Goal: Task Accomplishment & Management: Use online tool/utility

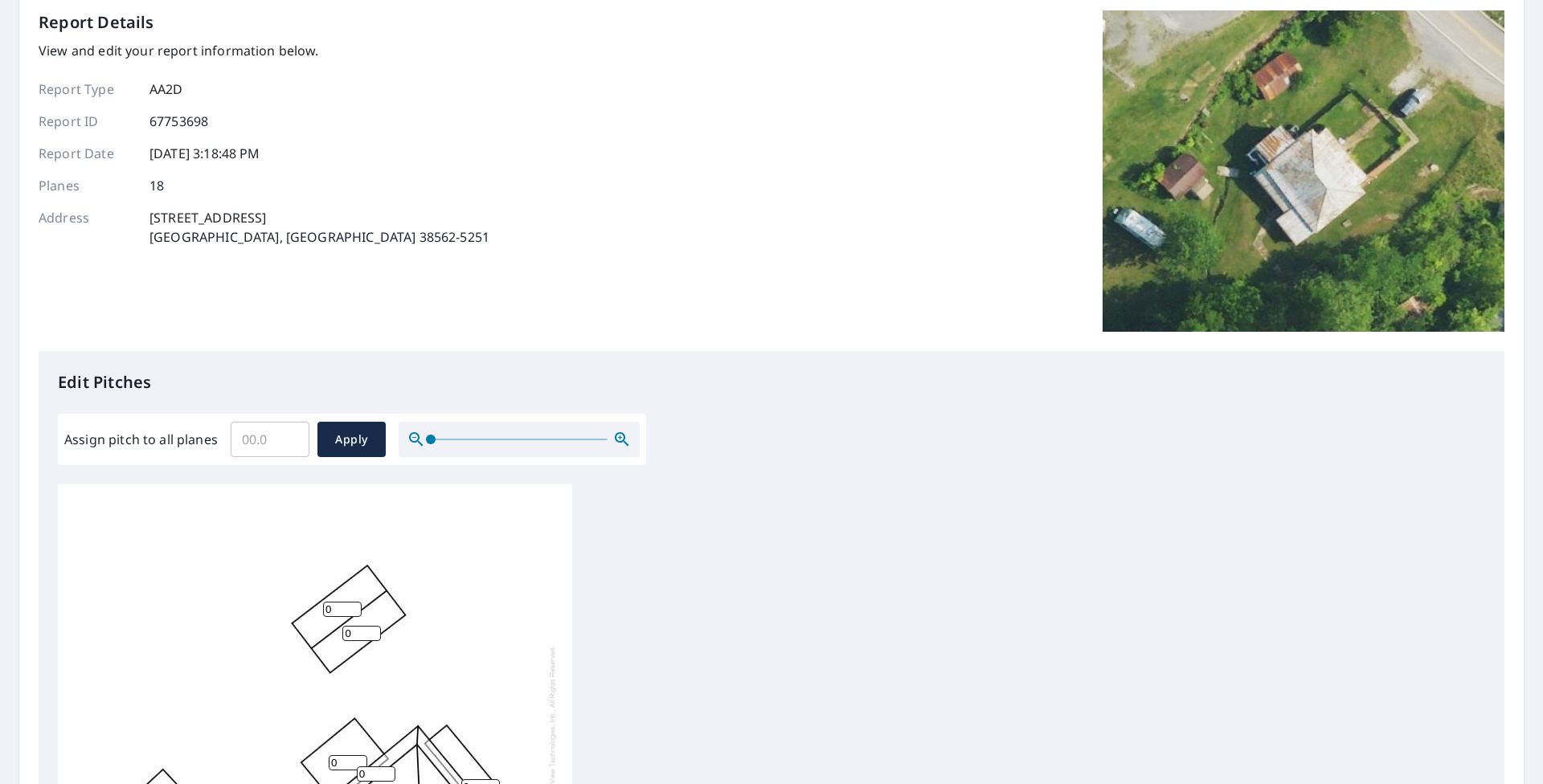
scroll to position [482, 0]
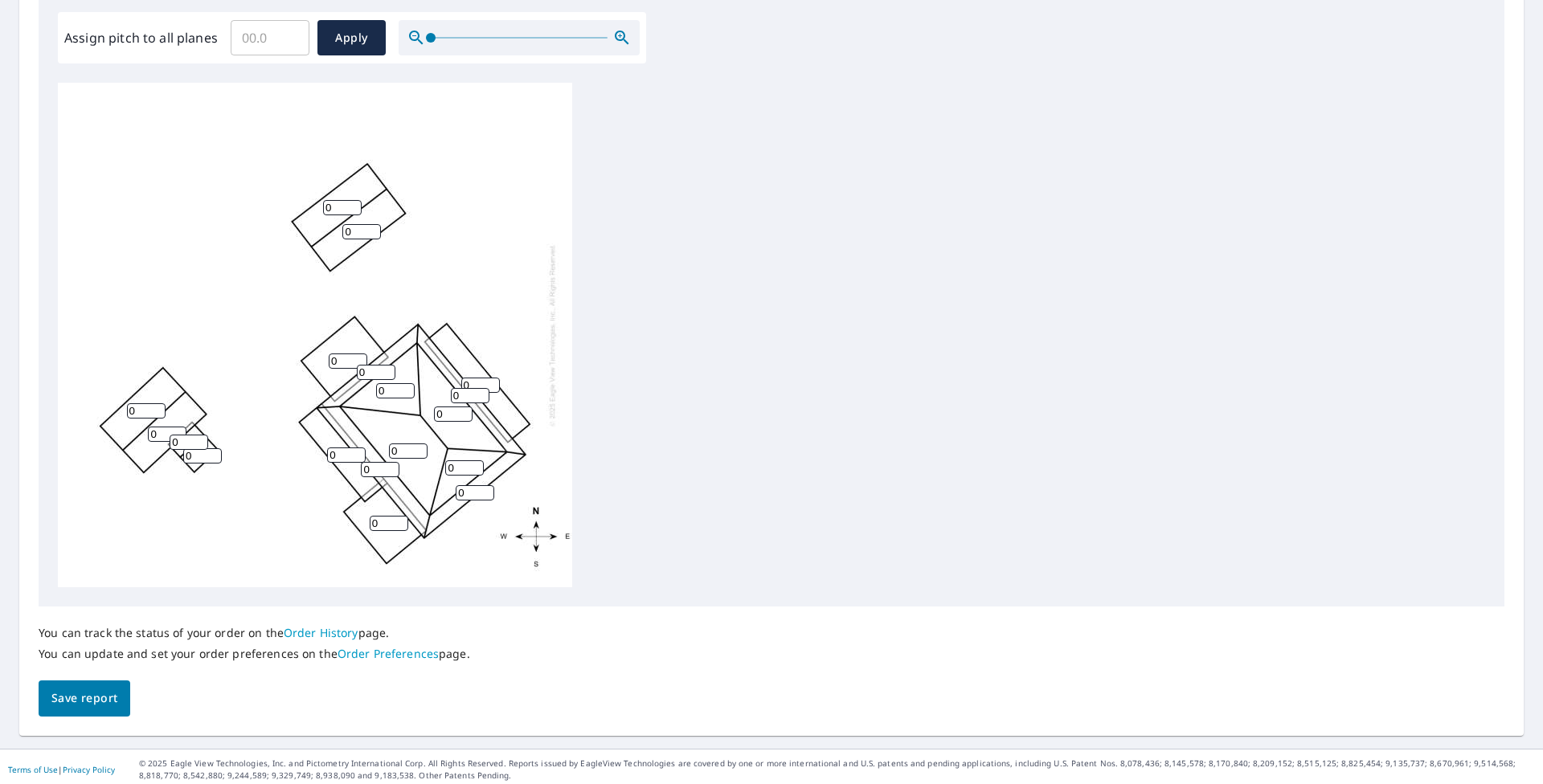
drag, startPoint x: 338, startPoint y: 206, endPoint x: 330, endPoint y: 207, distance: 8.1
click at [330, 207] on input "0" at bounding box center [343, 208] width 39 height 15
type input "3"
drag, startPoint x: 360, startPoint y: 234, endPoint x: 287, endPoint y: 236, distance: 73.0
click at [287, 236] on div "0 0 0 0 0 3 0 0 0 0 0 0 0 0 0 0 0 0" at bounding box center [314, 335] width 514 height 505
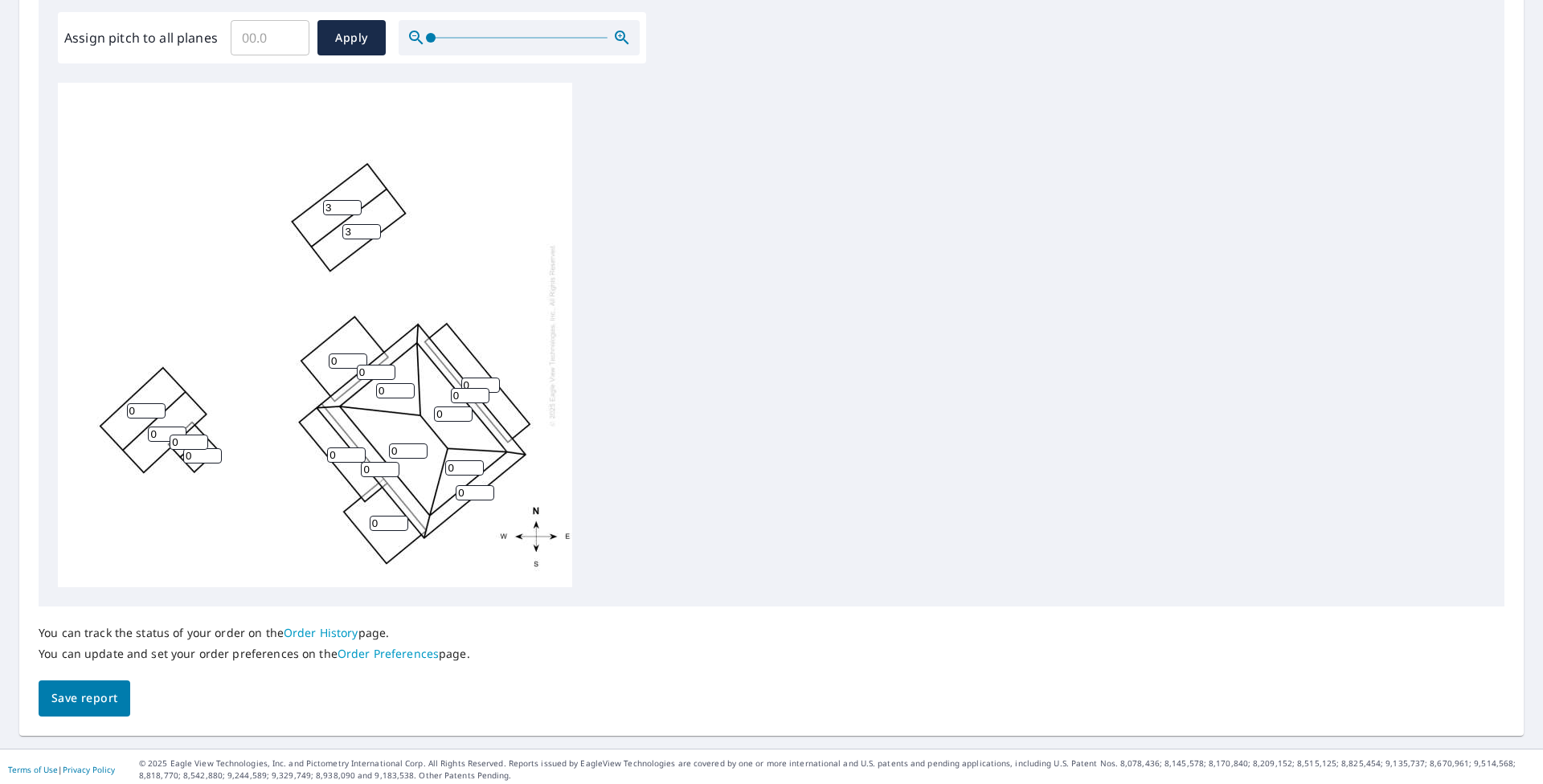
type input "3"
drag, startPoint x: 145, startPoint y: 409, endPoint x: 123, endPoint y: 423, distance: 26.1
click at [82, 409] on div "0 0 0 0 0 3 0 3 0 0 0 0 0 0 0 0 0 0" at bounding box center [314, 335] width 514 height 505
type input "3"
drag, startPoint x: 162, startPoint y: 426, endPoint x: 123, endPoint y: 426, distance: 39.0
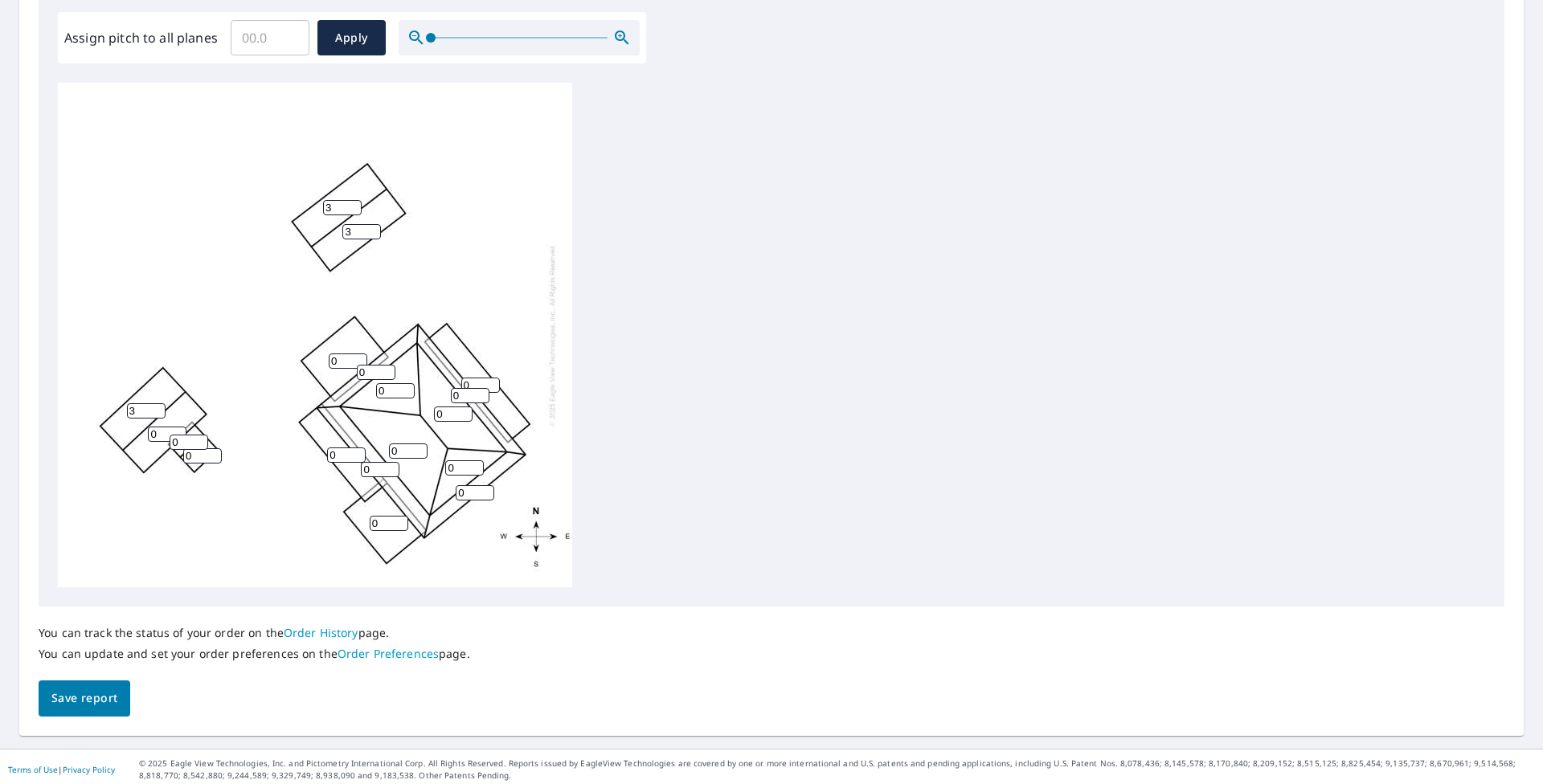
click at [123, 426] on div "0 0 0 0 0 3 0 3 0 0 3 0 0 0 0 0 0 0" at bounding box center [314, 335] width 514 height 505
drag, startPoint x: 160, startPoint y: 435, endPoint x: 132, endPoint y: 435, distance: 28.0
click at [132, 435] on div "0 0 0 0 0 3 0 3 0 0 3 0 0 0 0 0 0 0" at bounding box center [314, 335] width 514 height 505
type input "3"
drag, startPoint x: 190, startPoint y: 442, endPoint x: 143, endPoint y: 445, distance: 47.1
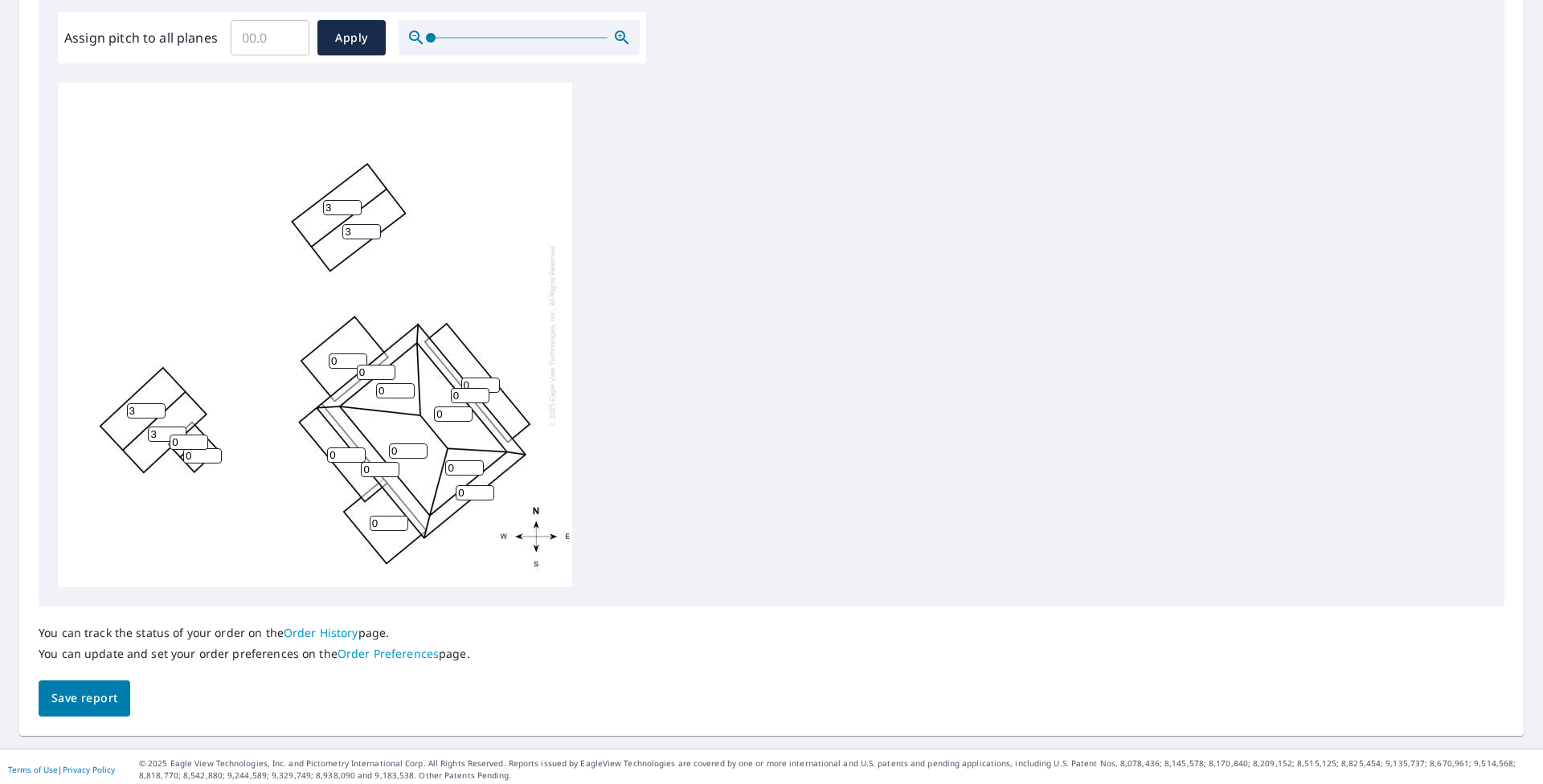
click at [143, 445] on div "0 0 0 0 0 3 0 3 0 0 3 3 0 0 0 0 0 0" at bounding box center [314, 335] width 514 height 505
type input "3"
drag, startPoint x: 202, startPoint y: 455, endPoint x: 157, endPoint y: 457, distance: 45.0
click at [157, 457] on div "0 0 0 0 0 3 0 3 0 0 3 3 0 0 0 0 0 3" at bounding box center [314, 335] width 514 height 505
type input "3"
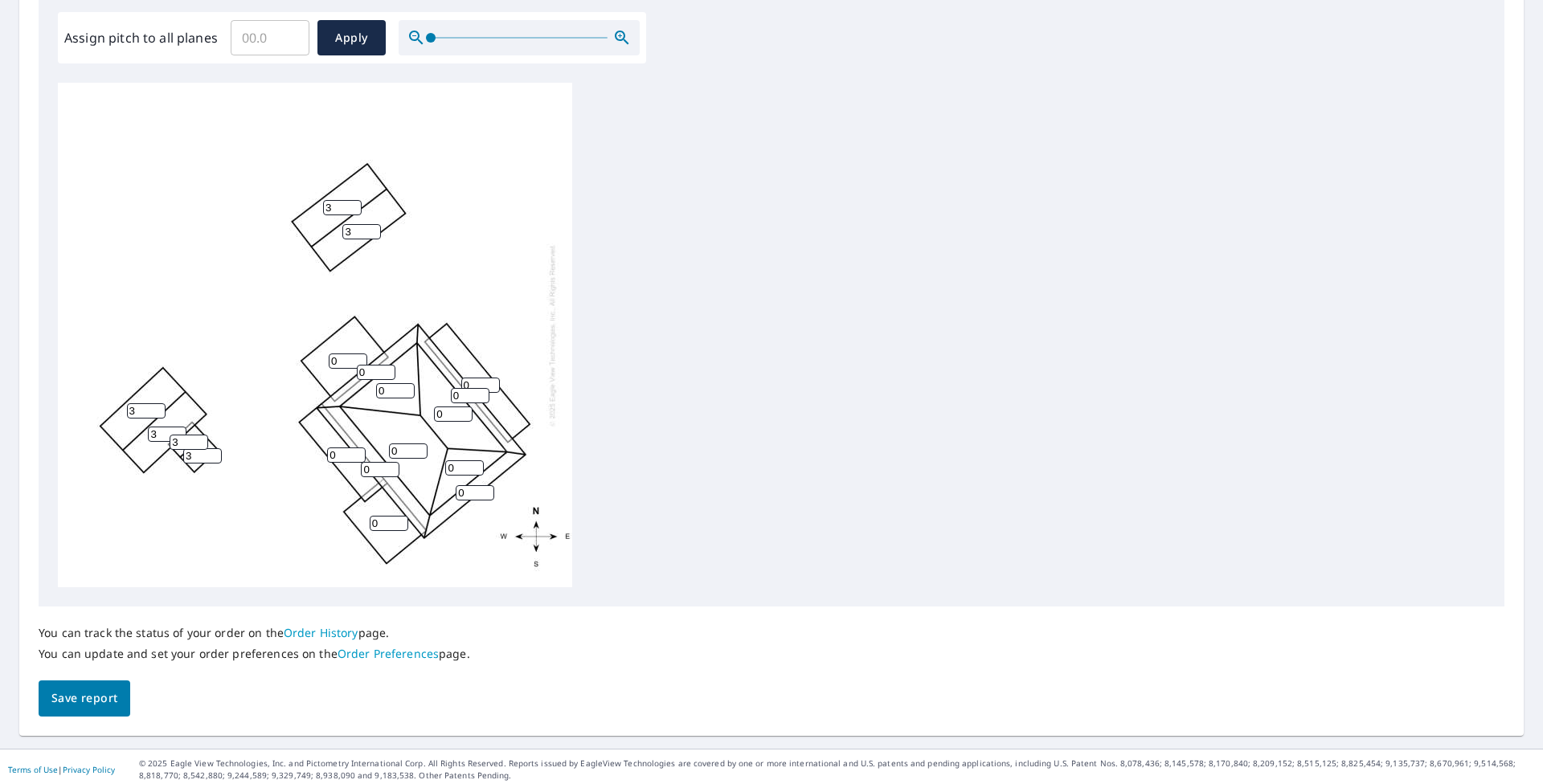
click at [290, 512] on div "0 0 0 0 0 3 0 3 0 0 3 3 0 0 0 0 3 3" at bounding box center [314, 335] width 514 height 505
drag, startPoint x: 340, startPoint y: 360, endPoint x: 283, endPoint y: 363, distance: 57.1
click at [283, 363] on div "0 0 0 0 0 3 0 3 0 0 3 3 0 0 0 0 3 3" at bounding box center [314, 335] width 514 height 505
type input "4"
click at [299, 406] on div "0 0 0 4 0 3 0 3 0 0 3 3 0 0 0 0 3 3" at bounding box center [314, 335] width 514 height 505
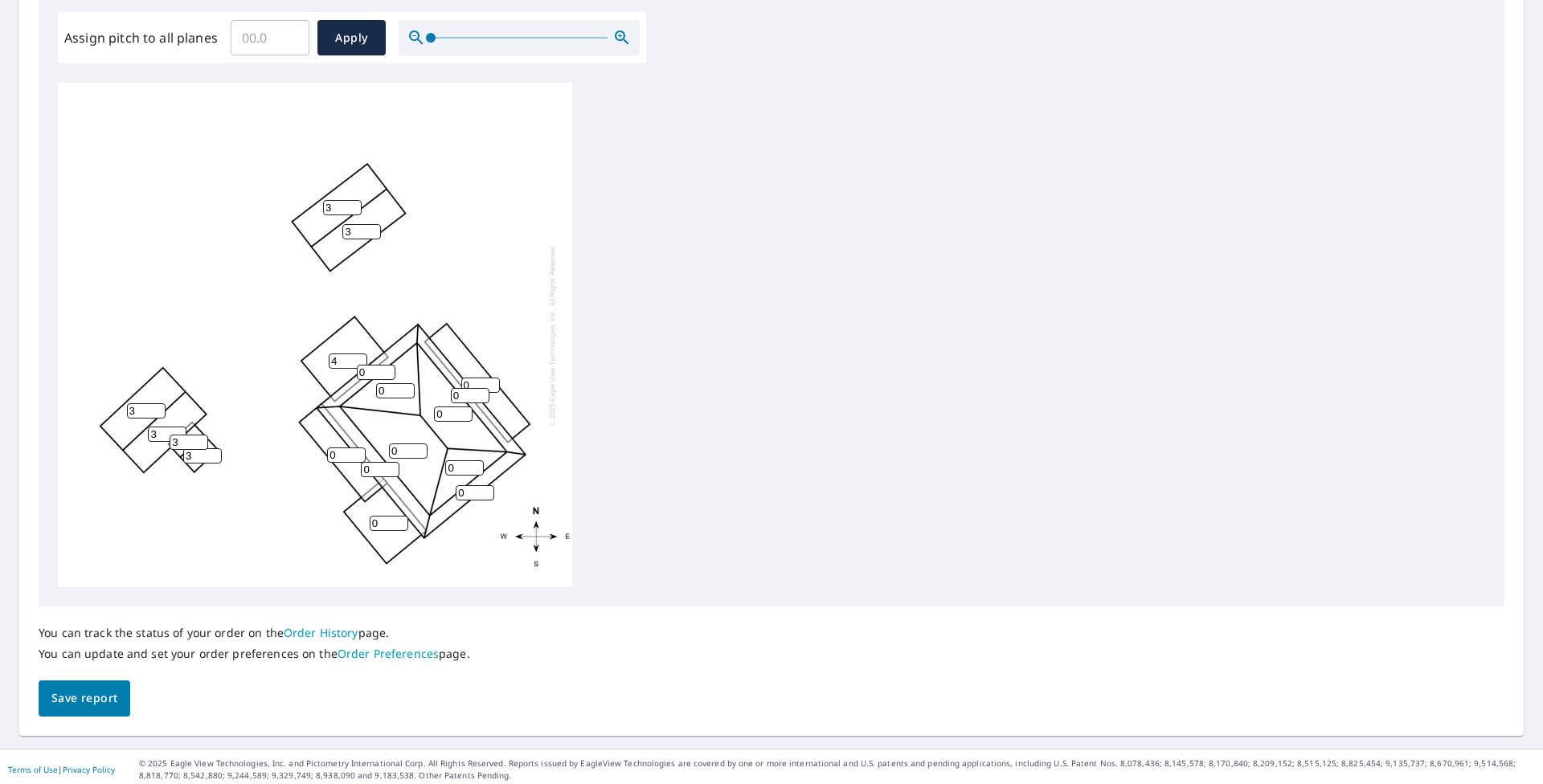
drag, startPoint x: 340, startPoint y: 456, endPoint x: 306, endPoint y: 452, distance: 34.2
click at [305, 452] on div "0 0 0 4 0 3 0 3 0 0 3 3 0 0 0 0 3 3" at bounding box center [314, 335] width 514 height 505
type input "4"
drag, startPoint x: 380, startPoint y: 528, endPoint x: 325, endPoint y: 520, distance: 55.6
click at [325, 520] on div "0 0 0 4 0 3 4 3 0 0 3 3 0 0 0 0 3 3" at bounding box center [314, 335] width 514 height 505
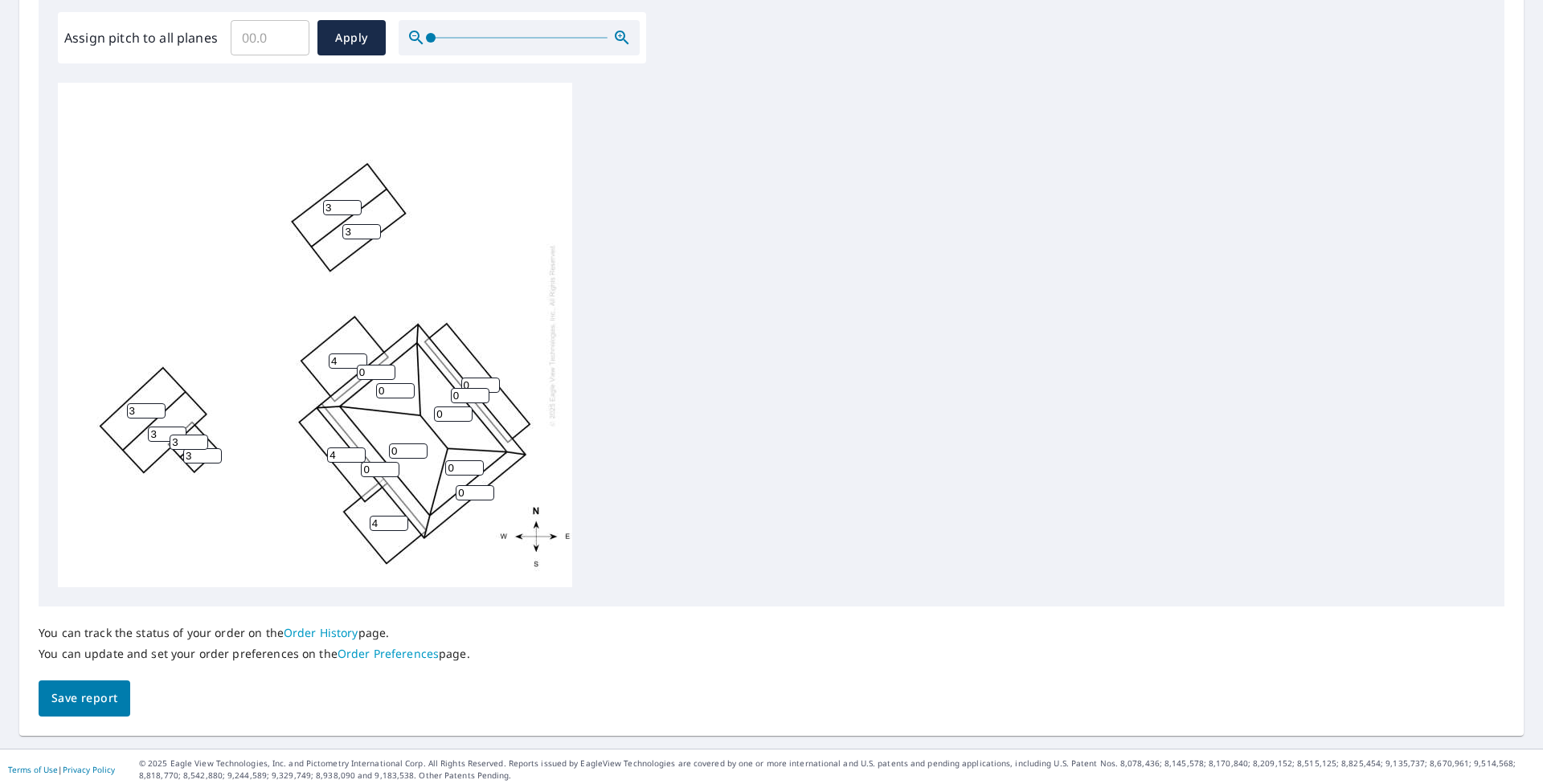
type input "4"
drag, startPoint x: 472, startPoint y: 493, endPoint x: 438, endPoint y: 493, distance: 34.0
click at [438, 493] on div "0 0 0 4 4 3 4 3 0 0 3 3 0 0 0 0 3 3" at bounding box center [314, 335] width 514 height 505
type input "4"
click at [481, 383] on input "0" at bounding box center [481, 386] width 39 height 15
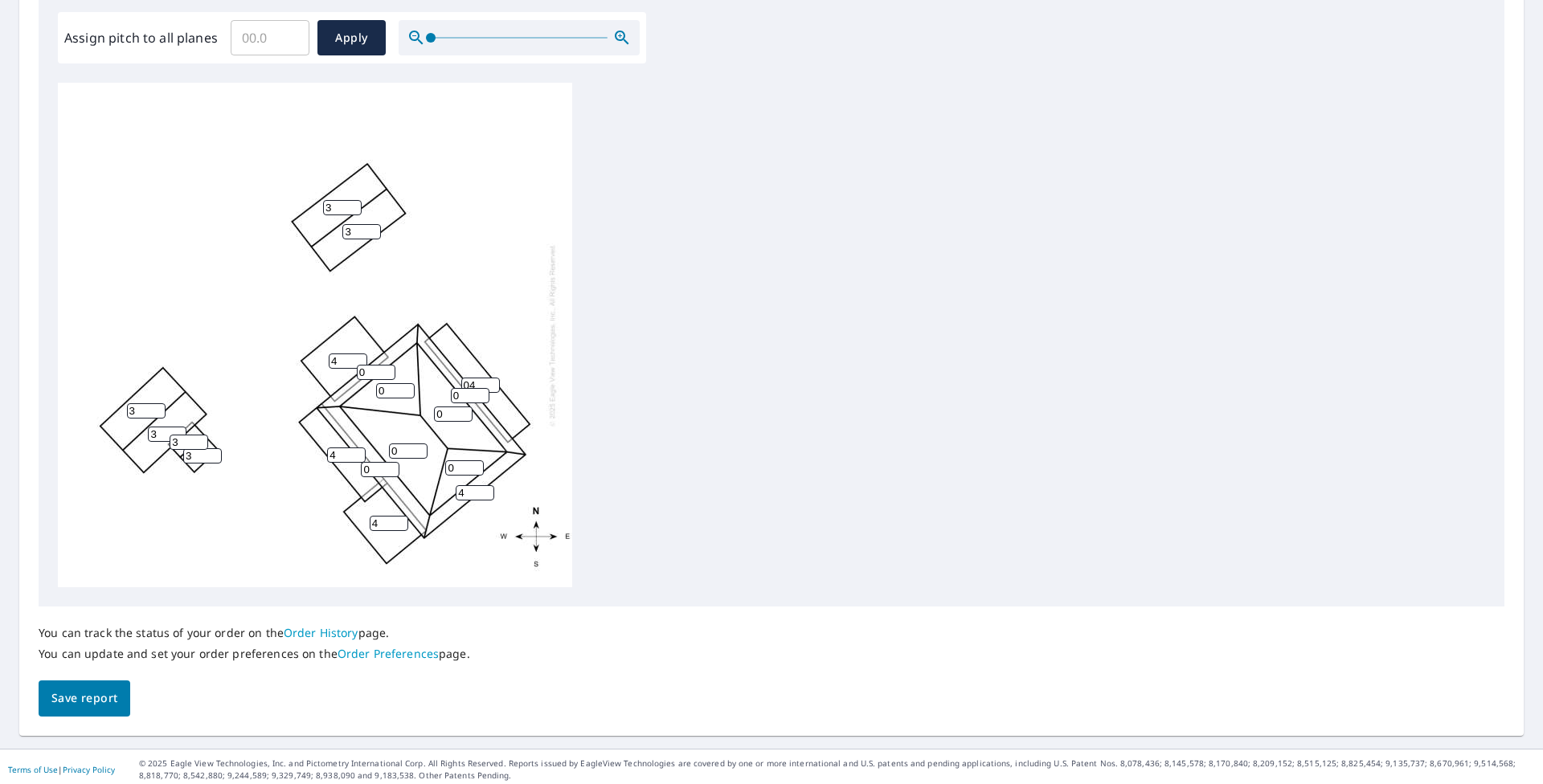
drag, startPoint x: 478, startPoint y: 385, endPoint x: 445, endPoint y: 386, distance: 33.0
click at [445, 386] on div "0 0 04 4 4 3 4 3 0 0 3 3 0 0 4 0 3 3" at bounding box center [314, 335] width 514 height 505
type input "4"
drag, startPoint x: 461, startPoint y: 396, endPoint x: 433, endPoint y: 398, distance: 28.1
click at [433, 398] on div "0 0 4 4 4 3 4 3 0 0 3 3 0 0 4 0 3 3" at bounding box center [314, 335] width 514 height 505
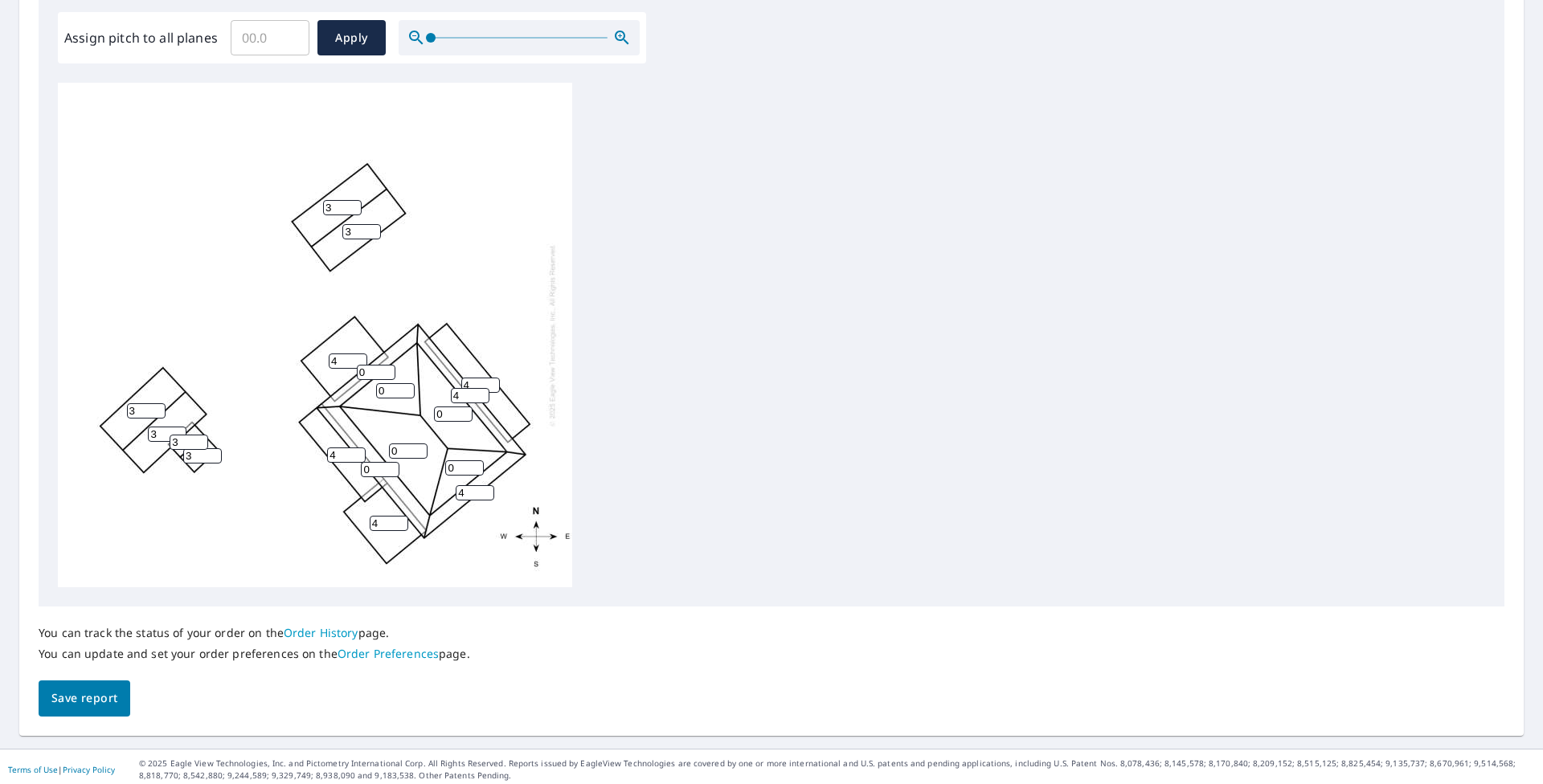
type input "4"
drag, startPoint x: 366, startPoint y: 373, endPoint x: 347, endPoint y: 373, distance: 19.0
click at [347, 373] on div "0 0 4 4 4 3 4 3 0 0 3 3 0 4 4 0 3 3" at bounding box center [314, 335] width 514 height 505
type input "4"
drag, startPoint x: 339, startPoint y: 360, endPoint x: 292, endPoint y: 360, distance: 47.0
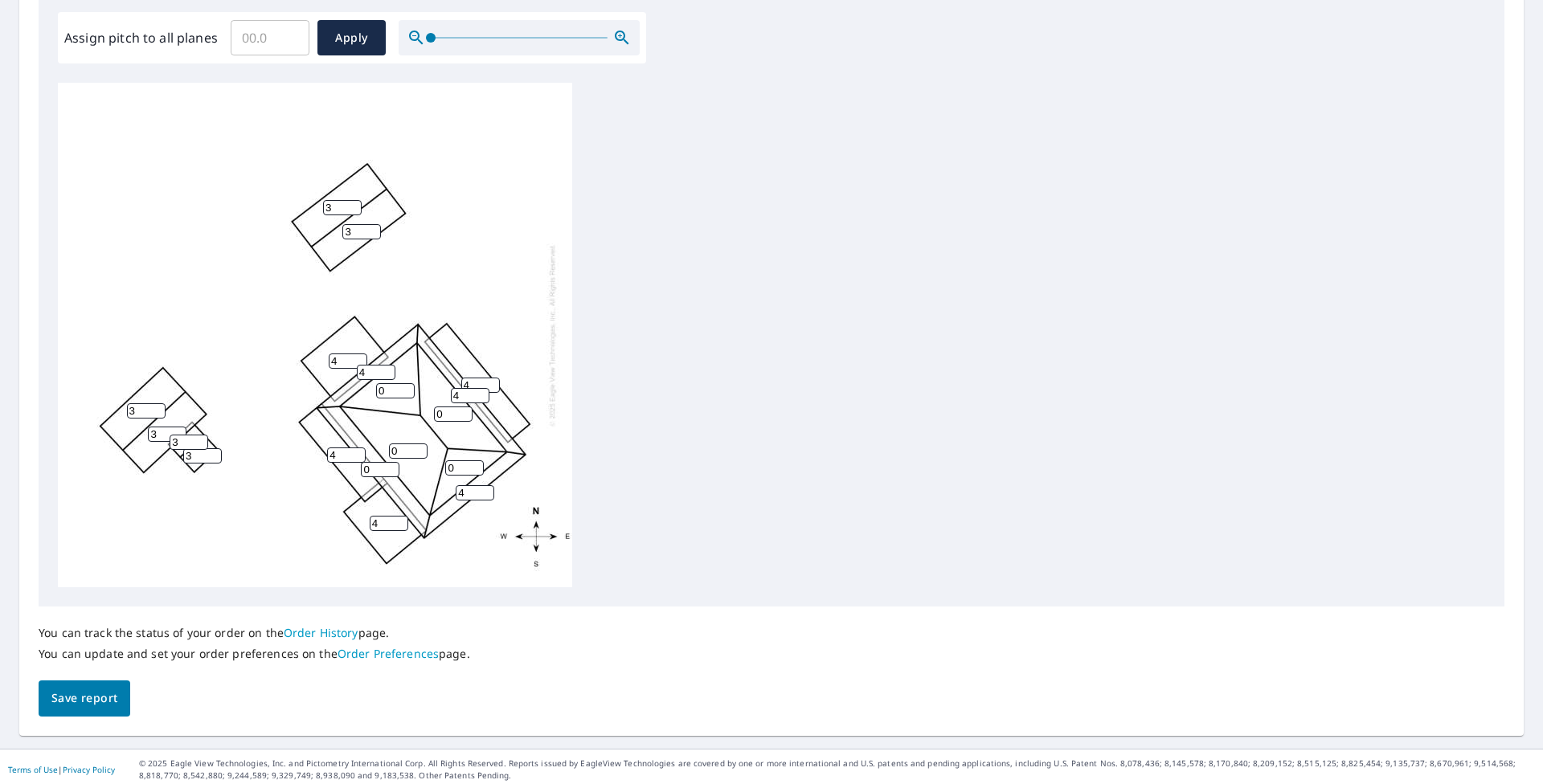
click at [292, 360] on div "0 0 4 4 4 3 4 3 0 0 3 3 0 4 4 4 3 3" at bounding box center [314, 335] width 514 height 505
type input "2"
click at [285, 488] on div "0 0 4 2 4 3 4 3 0 0 3 3 0 4 4 4 3 3" at bounding box center [314, 335] width 514 height 505
drag, startPoint x: 378, startPoint y: 472, endPoint x: 352, endPoint y: 470, distance: 26.1
click at [352, 470] on div "0 0 4 2 4 3 4 3 0 0 3 3 0 4 4 4 3 3" at bounding box center [314, 335] width 514 height 505
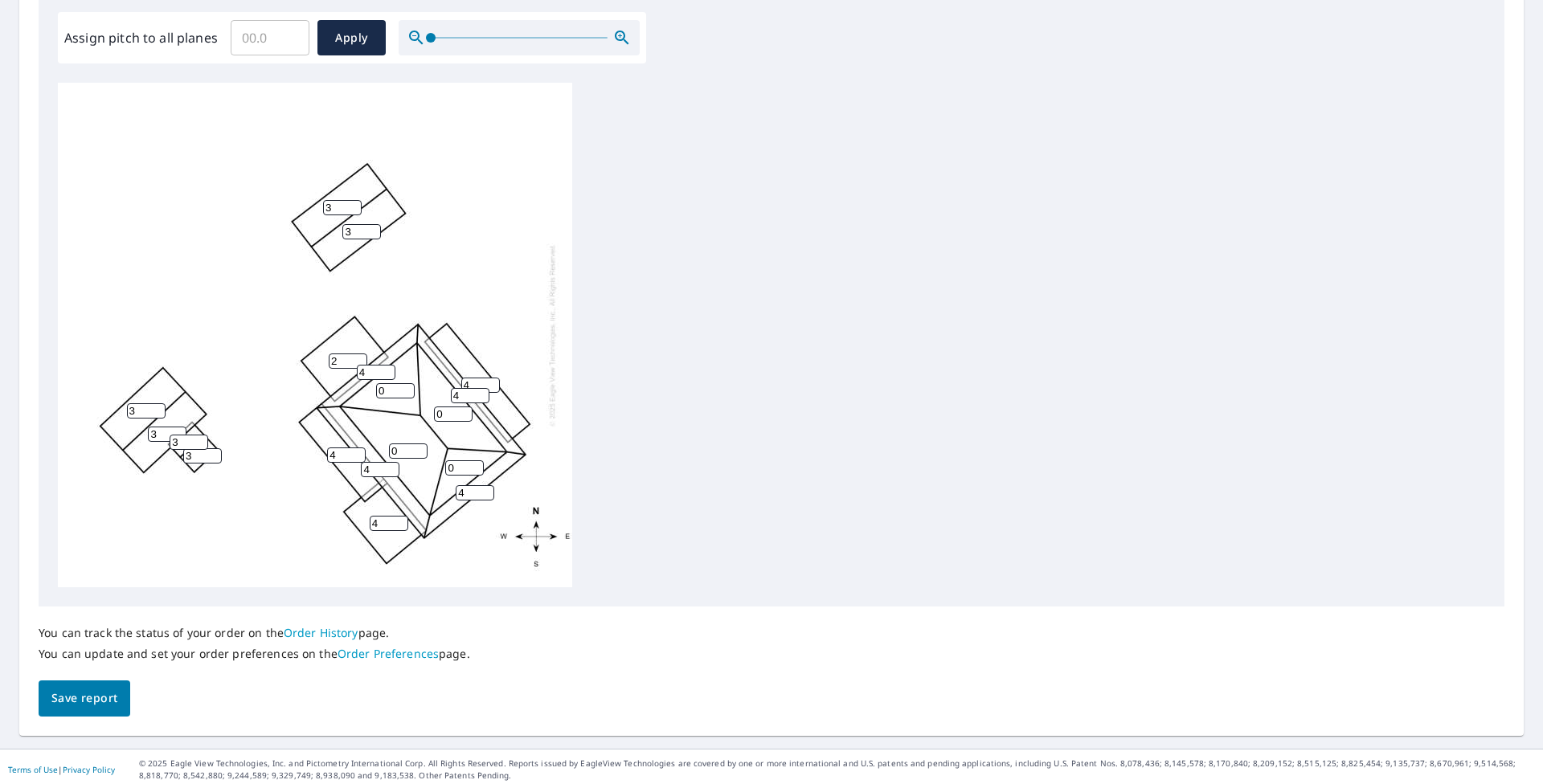
type input "4"
drag, startPoint x: 342, startPoint y: 451, endPoint x: 309, endPoint y: 453, distance: 33.1
click at [309, 453] on div "0 0 4 2 4 3 4 3 0 4 3 3 0 4 4 4 3 3" at bounding box center [314, 335] width 514 height 505
type input "2"
click at [319, 511] on div "0 0 4 2 4 3 2 3 0 4 3 3 0 4 4 4 3 3" at bounding box center [314, 335] width 514 height 505
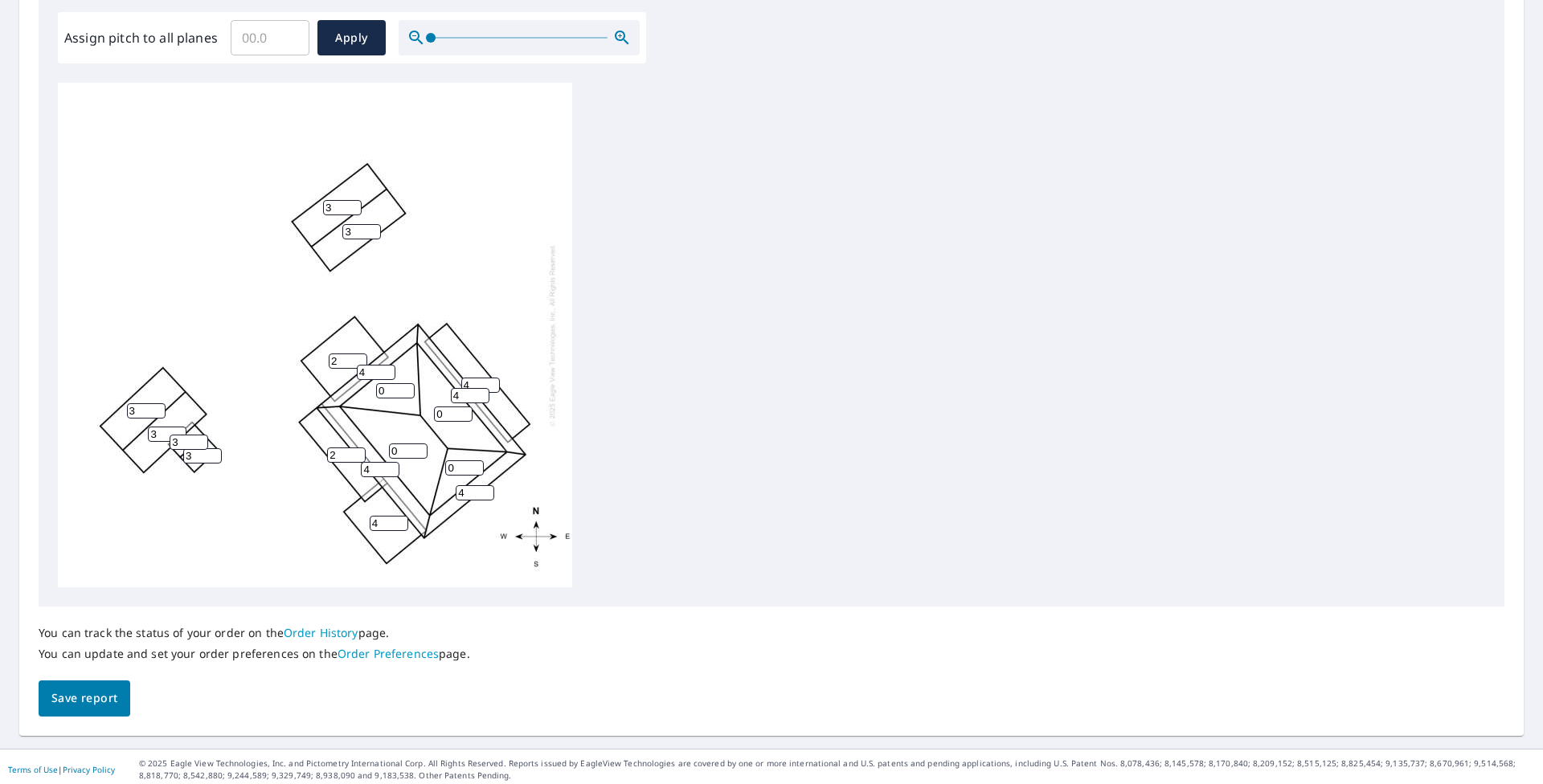
drag, startPoint x: 387, startPoint y: 524, endPoint x: 342, endPoint y: 517, distance: 45.5
click at [344, 518] on div "0 0 4 2 4 3 2 3 0 4 3 3 0 4 4 4 3 3" at bounding box center [314, 335] width 514 height 505
type input "2"
click at [284, 521] on div "0 0 4 2 2 3 2 3 0 4 3 3 0 4 4 4 3 3" at bounding box center [314, 335] width 514 height 505
drag, startPoint x: 474, startPoint y: 387, endPoint x: 436, endPoint y: 385, distance: 38.1
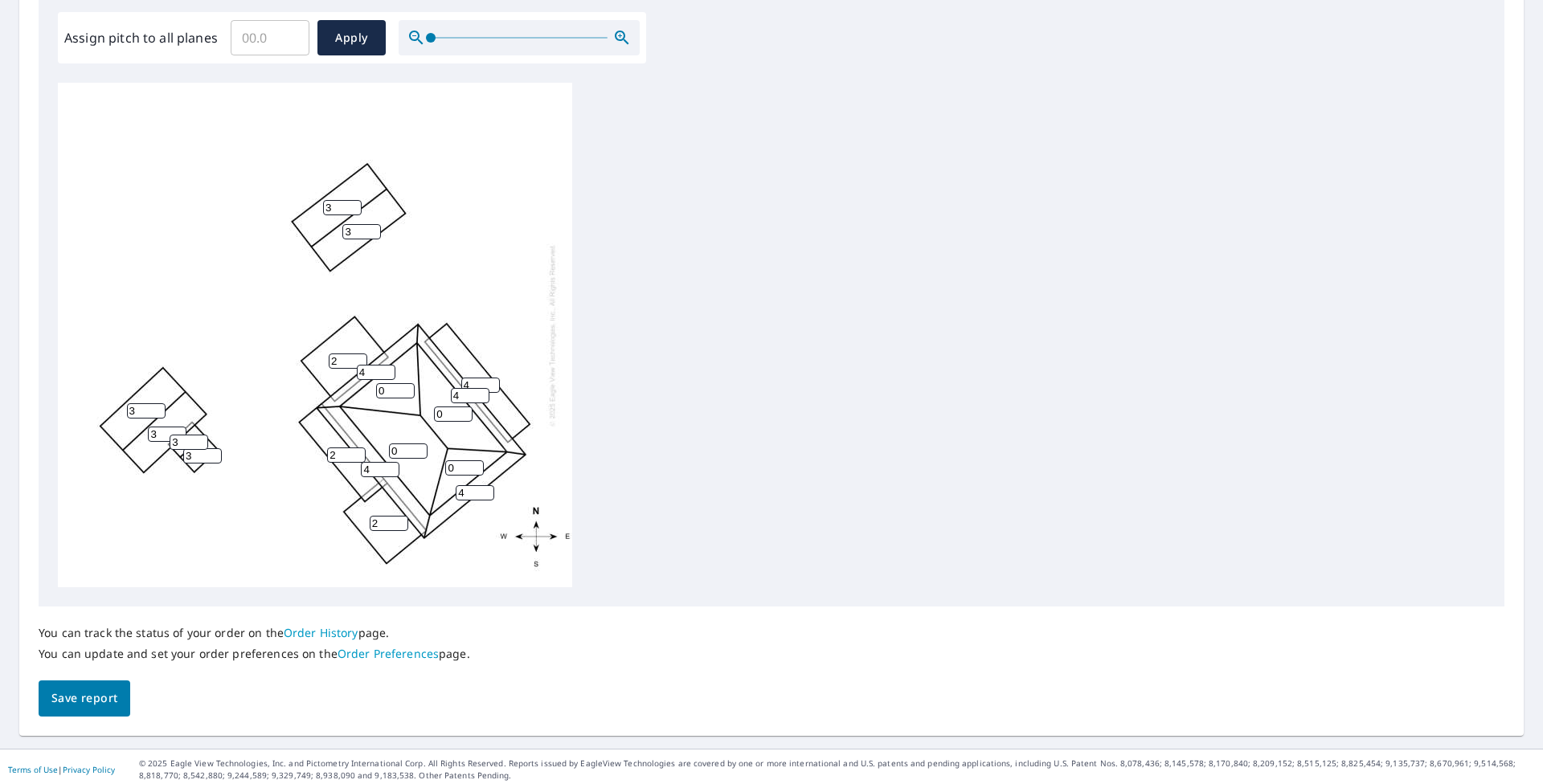
click at [436, 385] on div "0 0 4 2 2 3 2 3 0 4 3 3 0 4 4 4 3 3" at bounding box center [314, 335] width 514 height 505
drag, startPoint x: 469, startPoint y: 382, endPoint x: 459, endPoint y: 383, distance: 10.0
click at [455, 383] on div "0 0 4 2 2 3 2 3 0 4 3 3 0 4 4 4 3 3" at bounding box center [314, 335] width 514 height 505
type input "2"
click at [499, 304] on div "0 0 2 2 2 3 2 3 0 4 3 3 0 4 4 4 3 3" at bounding box center [314, 335] width 514 height 505
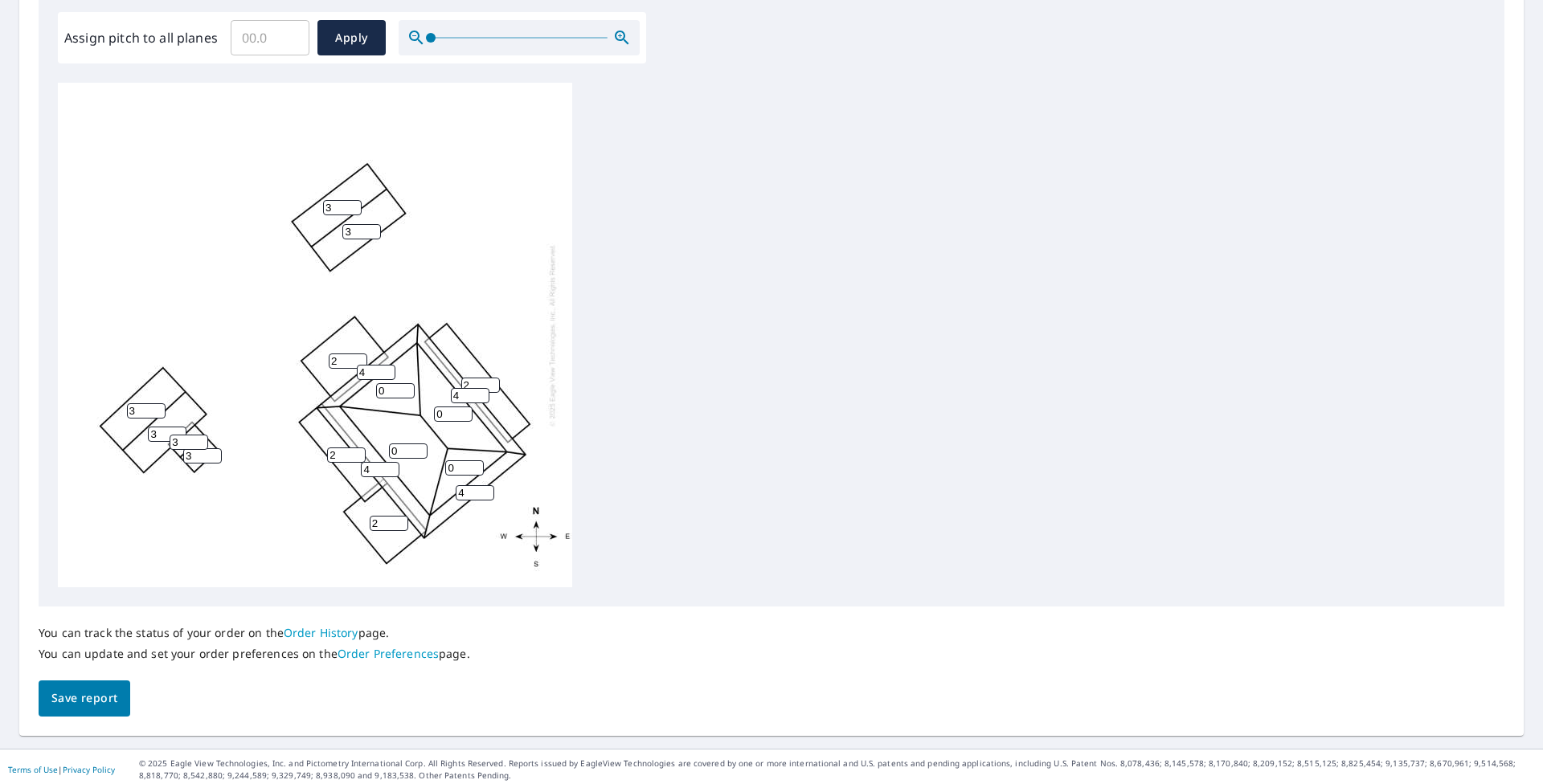
click at [396, 387] on input "0" at bounding box center [396, 391] width 39 height 15
drag, startPoint x: 395, startPoint y: 392, endPoint x: 366, endPoint y: 386, distance: 29.6
click at [366, 386] on div "0 0 2 2 2 3 2 3 0 4 3 3 0 4 4 4 3 3" at bounding box center [314, 335] width 514 height 505
type input "10"
drag, startPoint x: 408, startPoint y: 449, endPoint x: 345, endPoint y: 442, distance: 63.4
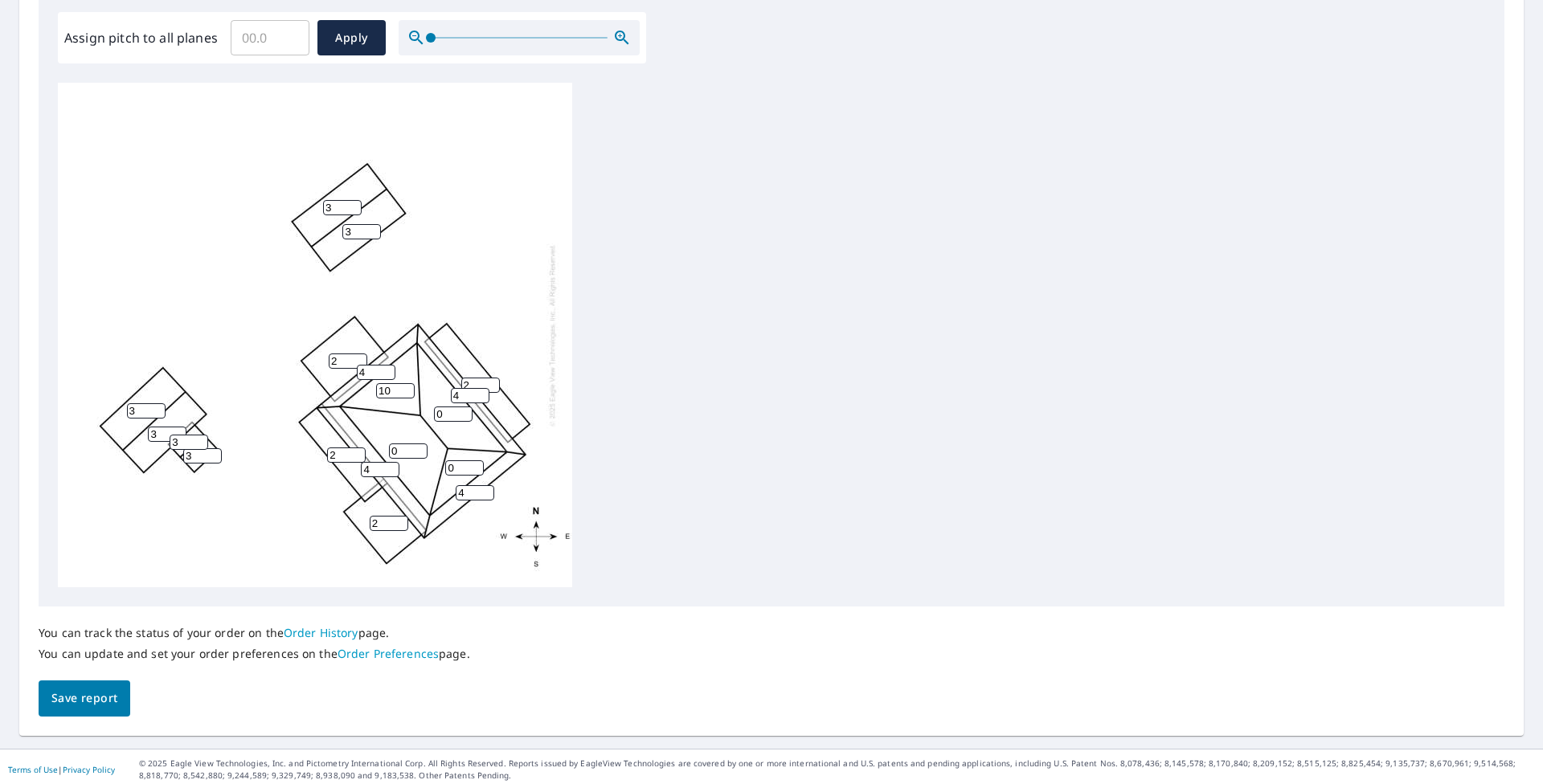
click at [348, 442] on div "0 0 2 2 2 3 2 3 10 4 3 3 0 4 4 4 3 3" at bounding box center [314, 335] width 514 height 505
type input "10"
drag, startPoint x: 462, startPoint y: 469, endPoint x: 422, endPoint y: 463, distance: 40.4
click at [423, 463] on div "10 0 2 2 2 3 2 3 10 4 3 3 0 4 4 4 3 3" at bounding box center [314, 335] width 514 height 505
type input "10"
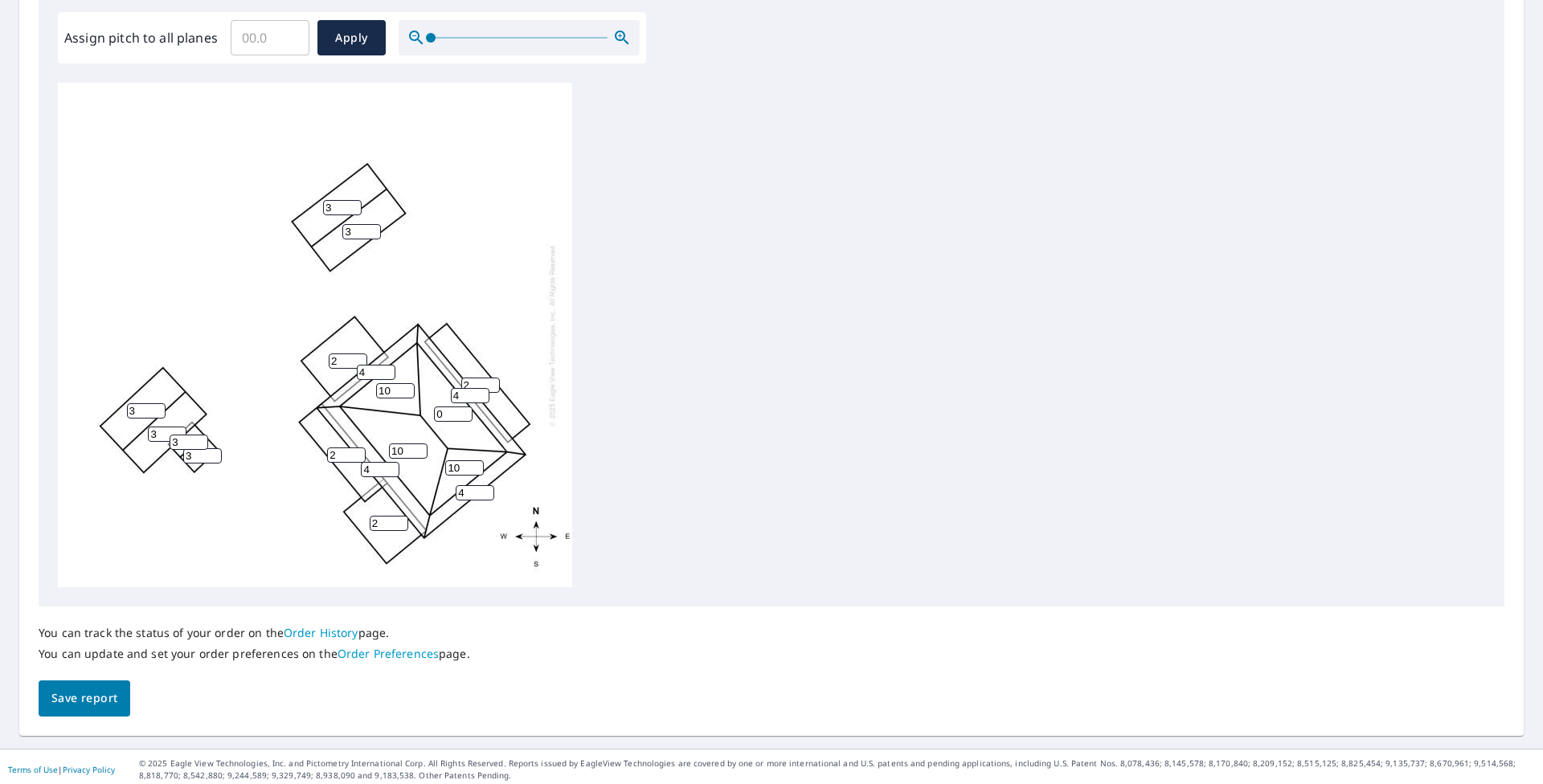
click at [436, 414] on input "0" at bounding box center [453, 414] width 39 height 15
type input "10"
click at [633, 408] on div "10 10 2 2 2 3 2 3 10 4 3 3 10 4 4 4 3 3" at bounding box center [771, 335] width 1427 height 505
click at [111, 680] on span "Save report" at bounding box center [83, 699] width 66 height 20
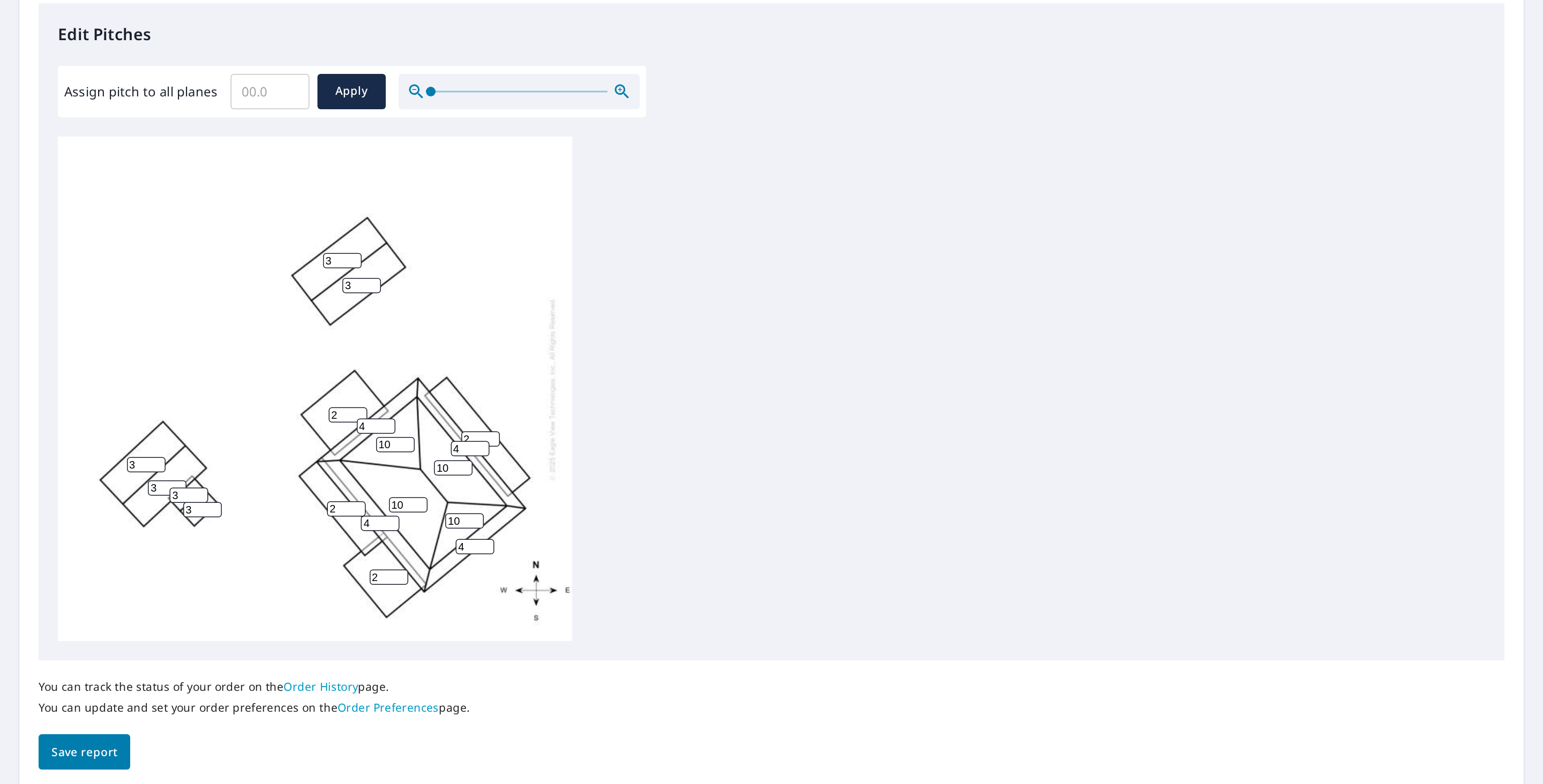
scroll to position [0, 0]
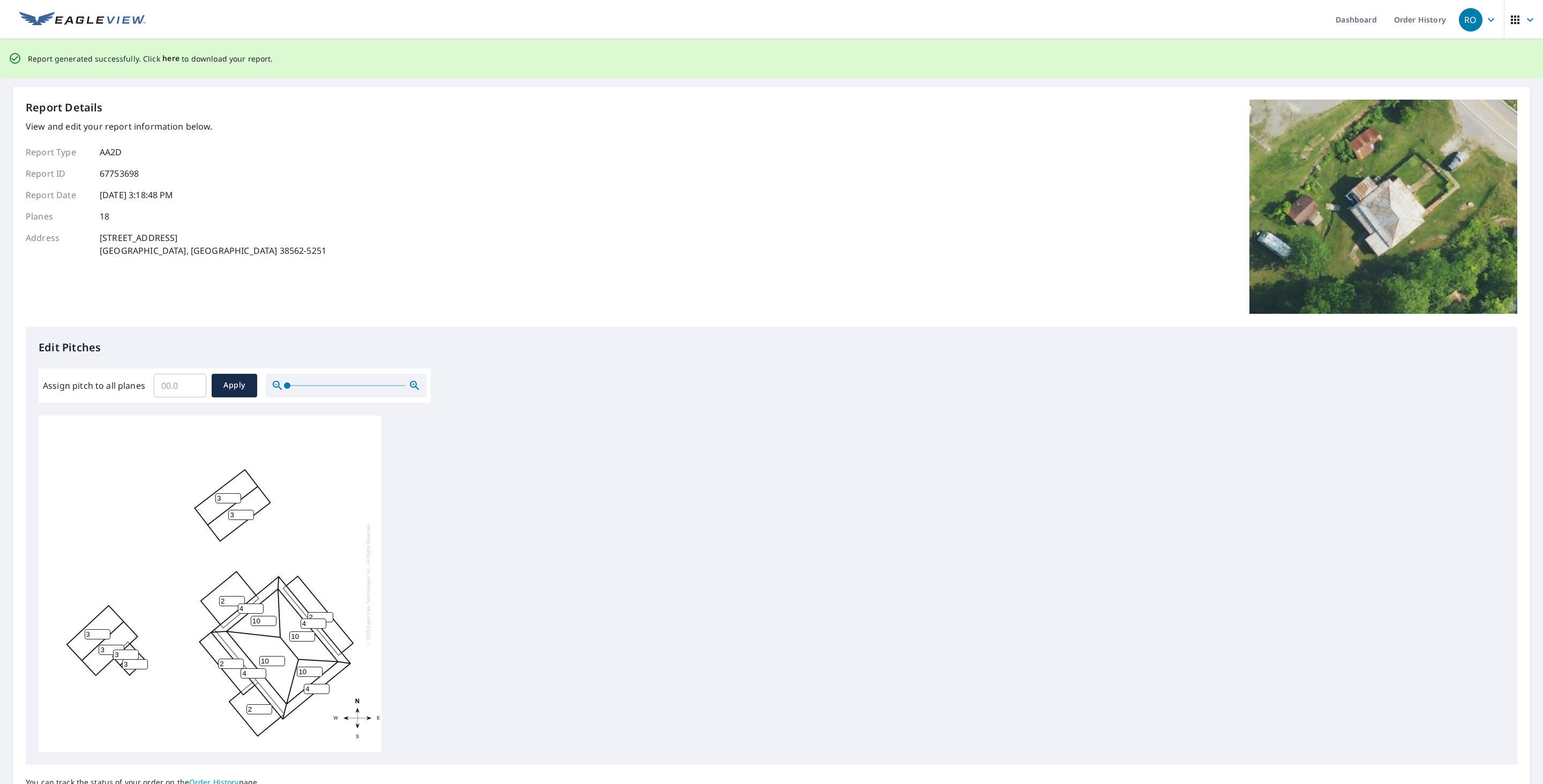
click at [171, 56] on span "here" at bounding box center [171, 59] width 18 height 14
